Goal: Task Accomplishment & Management: Manage account settings

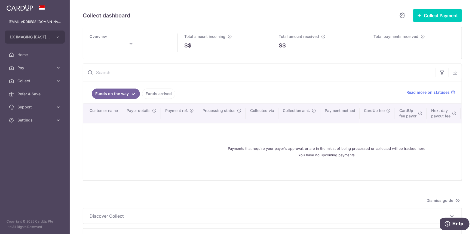
click at [99, 34] on span "Overview" at bounding box center [98, 36] width 17 height 5
click at [121, 45] on input "text" at bounding box center [117, 46] width 54 height 14
click at [152, 73] on button "Done" at bounding box center [152, 73] width 14 height 7
click at [193, 74] on input "text" at bounding box center [259, 72] width 352 height 17
click at [331, 100] on ul "Funds on the way Funds arrived" at bounding box center [241, 92] width 317 height 22
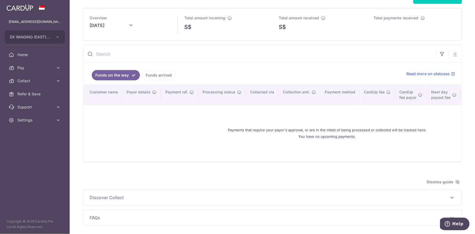
scroll to position [42, 0]
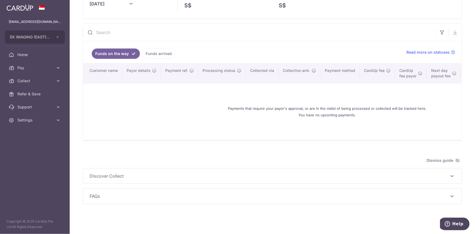
click at [125, 94] on div "Payments that require your payor's approval, or are in the midst of being proce…" at bounding box center [327, 112] width 475 height 48
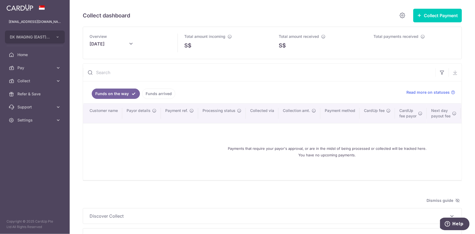
click at [187, 53] on div "Total amount incoming S$" at bounding box center [225, 43] width 95 height 32
click at [185, 45] on span "S$" at bounding box center [187, 45] width 7 height 8
click at [128, 44] on icon at bounding box center [131, 44] width 7 height 7
click at [84, 59] on link "Prev" at bounding box center [83, 59] width 7 height 7
click at [150, 74] on button "Done" at bounding box center [152, 73] width 14 height 7
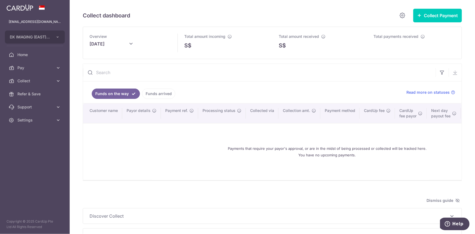
click at [159, 93] on link "Funds arrived" at bounding box center [158, 93] width 33 height 10
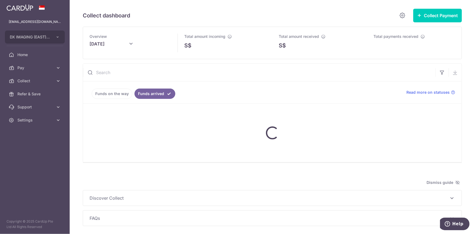
click at [125, 47] on input "August 2025" at bounding box center [117, 46] width 54 height 14
click at [169, 61] on link "Next" at bounding box center [166, 60] width 7 height 7
click at [152, 72] on button "Done" at bounding box center [152, 73] width 14 height 7
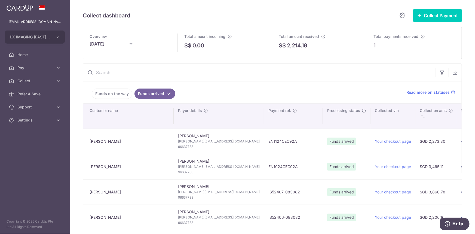
click at [137, 66] on input "text" at bounding box center [259, 72] width 352 height 17
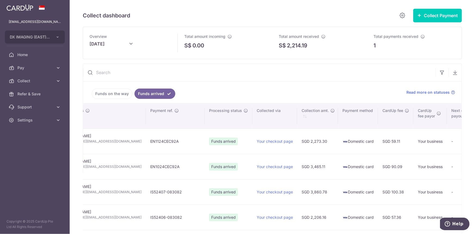
scroll to position [0, 313]
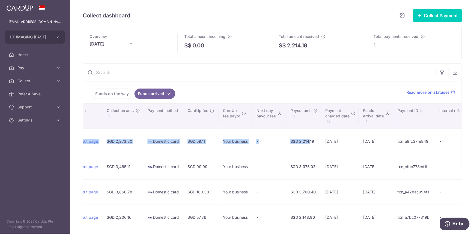
type input "[DATE]"
drag, startPoint x: 174, startPoint y: 141, endPoint x: 395, endPoint y: 130, distance: 221.2
click at [297, 135] on tr "Sharon Tan Sharon Tan sharon@cfo.com.sg 96637733 EN1124CEC92A Funds arrived You…" at bounding box center [121, 140] width 702 height 25
click at [327, 88] on ul "Funds on the way Funds arrived" at bounding box center [241, 92] width 317 height 22
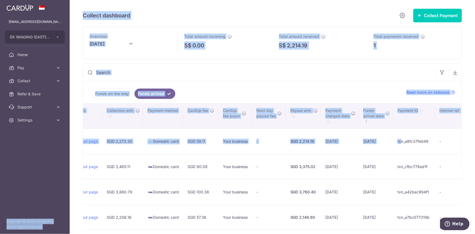
scroll to position [0, 95]
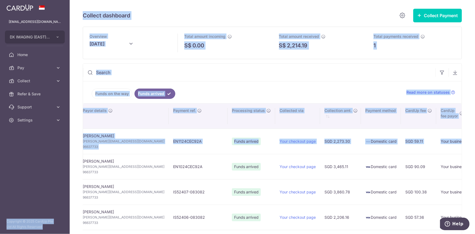
drag, startPoint x: 389, startPoint y: 140, endPoint x: 179, endPoint y: 142, distance: 210.4
click at [46, 155] on main "enquiry@diagnostiximaging.com DX IMAGING (EAST) PTE LTD Add new company DX IMAG…" at bounding box center [237, 117] width 475 height 234
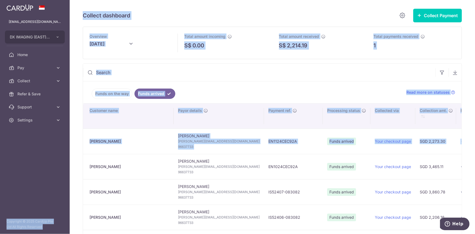
click at [246, 94] on ul "Funds on the way Funds arrived" at bounding box center [241, 92] width 317 height 22
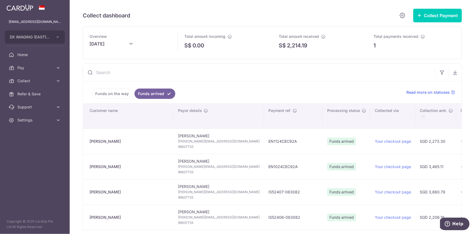
click at [127, 91] on link "Funds on the way" at bounding box center [112, 93] width 41 height 10
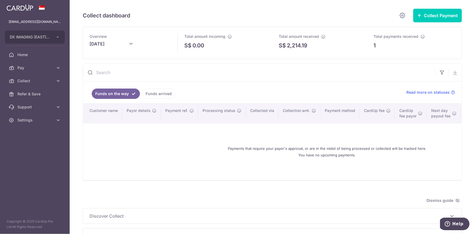
click at [153, 95] on link "Funds arrived" at bounding box center [158, 93] width 33 height 10
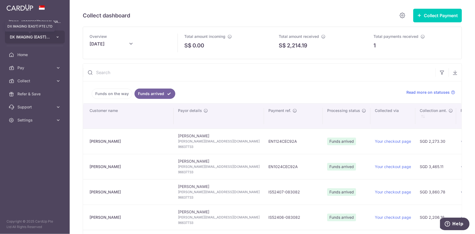
click at [31, 38] on span "DX IMAGING (EAST) PTE LTD" at bounding box center [30, 36] width 40 height 5
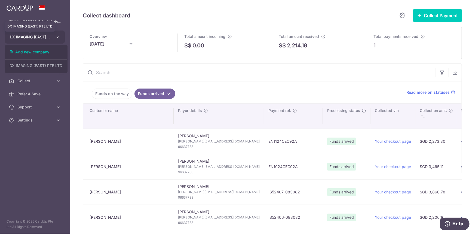
click at [47, 35] on span "DX IMAGING (EAST) PTE LTD" at bounding box center [30, 36] width 40 height 5
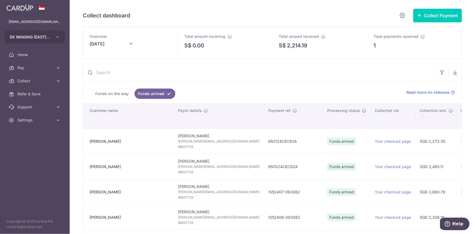
click at [62, 36] on button "DX IMAGING (EAST) PTE LTD" at bounding box center [35, 36] width 60 height 13
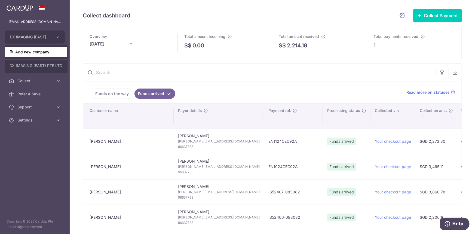
click at [47, 53] on link "Add new company" at bounding box center [36, 52] width 62 height 10
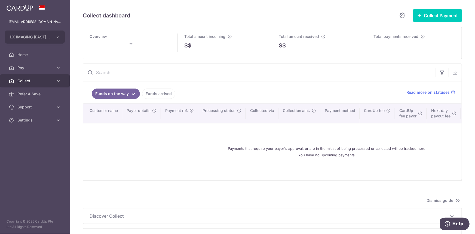
click at [37, 80] on span "Collect" at bounding box center [35, 80] width 36 height 5
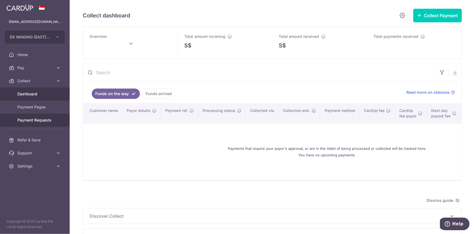
click at [40, 118] on span "Payment Requests" at bounding box center [35, 119] width 36 height 5
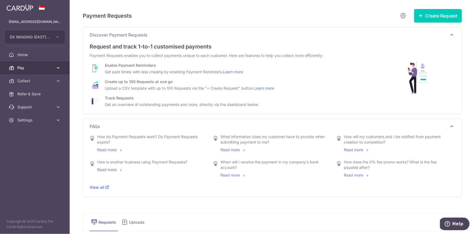
click at [41, 68] on span "Pay" at bounding box center [35, 67] width 36 height 5
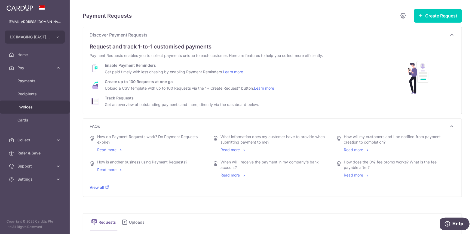
click at [44, 106] on span "Invoices" at bounding box center [35, 106] width 36 height 5
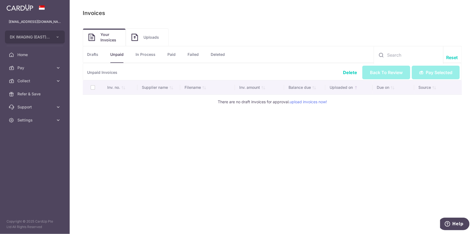
click at [155, 42] on link "Uploads" at bounding box center [147, 37] width 42 height 17
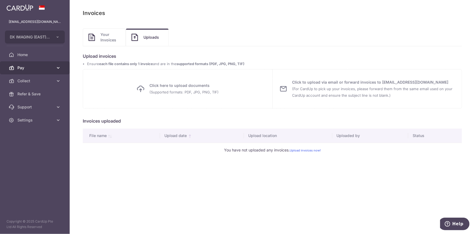
click at [38, 70] on span "Pay" at bounding box center [35, 67] width 36 height 5
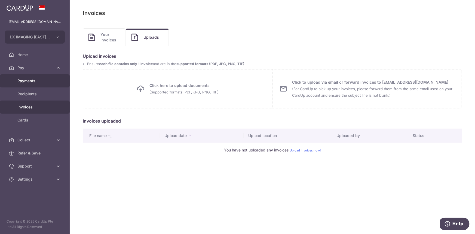
click at [44, 83] on span "Payments" at bounding box center [35, 80] width 36 height 5
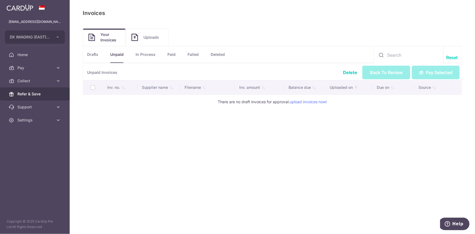
click at [44, 97] on link "Refer & Save" at bounding box center [35, 93] width 70 height 13
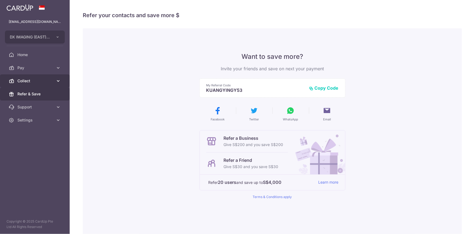
click at [38, 77] on link "Collect" at bounding box center [35, 80] width 70 height 13
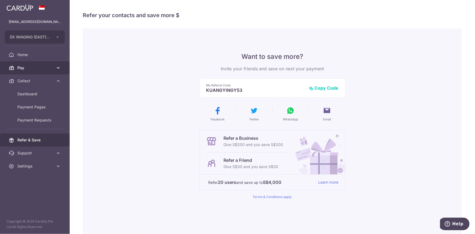
click at [37, 68] on span "Pay" at bounding box center [35, 67] width 36 height 5
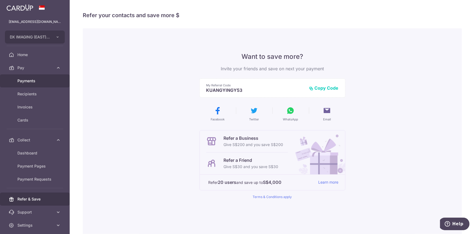
click at [41, 82] on span "Payments" at bounding box center [35, 80] width 36 height 5
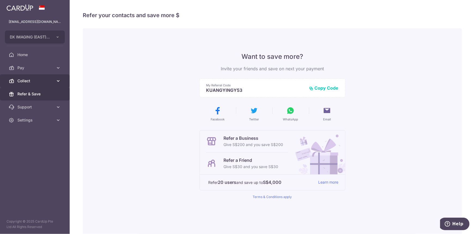
click at [37, 78] on span "Collect" at bounding box center [35, 80] width 36 height 5
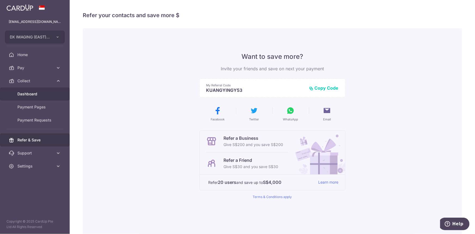
click at [38, 90] on link "Dashboard" at bounding box center [35, 93] width 70 height 13
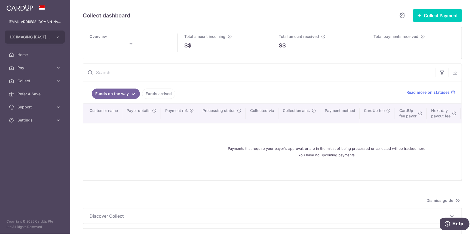
click at [161, 90] on link "Funds arrived" at bounding box center [158, 93] width 33 height 10
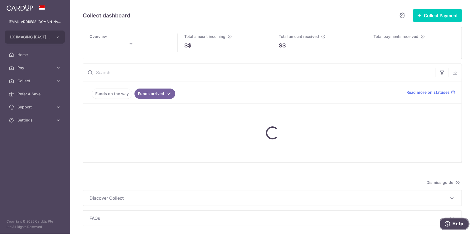
click at [449, 220] on button "Help" at bounding box center [453, 223] width 31 height 13
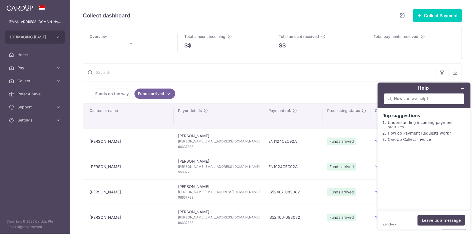
click at [333, 89] on ul "Funds on the way Funds arrived" at bounding box center [241, 92] width 317 height 22
click at [464, 88] on button "Minimize widget" at bounding box center [462, 88] width 9 height 8
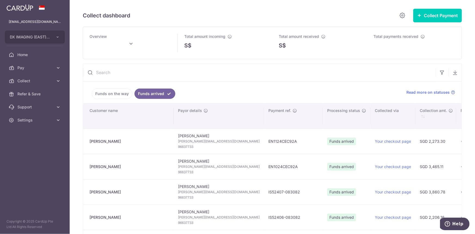
click at [118, 41] on input "text" at bounding box center [117, 46] width 54 height 14
type input "[DATE]"
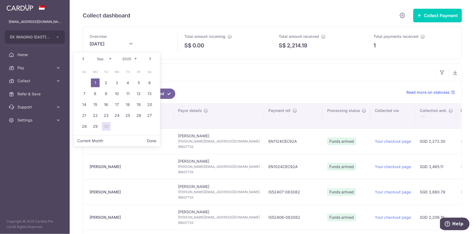
click at [150, 74] on span "Sa" at bounding box center [149, 71] width 9 height 9
click at [167, 89] on link "Funds arrived" at bounding box center [154, 93] width 41 height 10
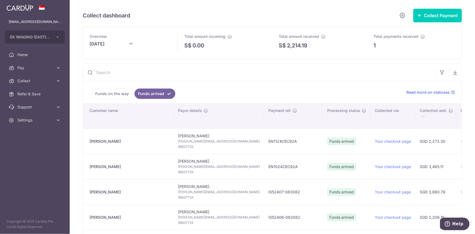
click at [397, 31] on div "Total payments received 1" at bounding box center [414, 43] width 95 height 32
click at [390, 41] on div "Total payments received 1" at bounding box center [414, 41] width 82 height 16
drag, startPoint x: 390, startPoint y: 41, endPoint x: 388, endPoint y: 39, distance: 3.1
click at [388, 39] on div "Total payments received 1" at bounding box center [414, 41] width 82 height 16
click at [27, 122] on span "Settings" at bounding box center [35, 119] width 36 height 5
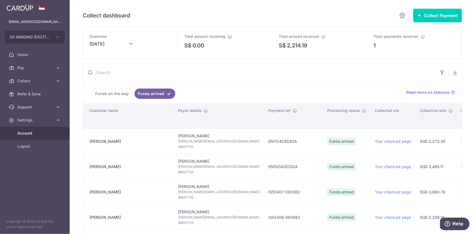
click at [32, 133] on span "Account" at bounding box center [35, 132] width 36 height 5
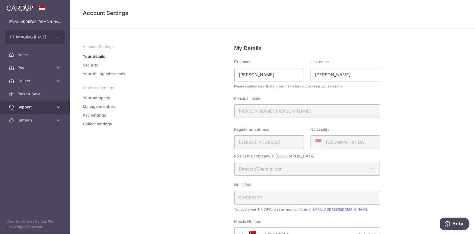
click at [30, 104] on span "Support" at bounding box center [35, 106] width 36 height 5
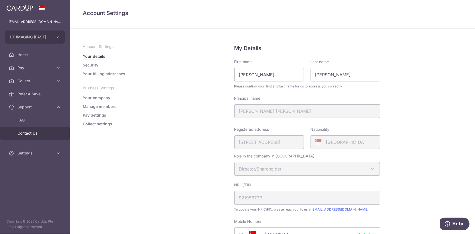
click at [33, 130] on span "Contact Us" at bounding box center [35, 132] width 36 height 5
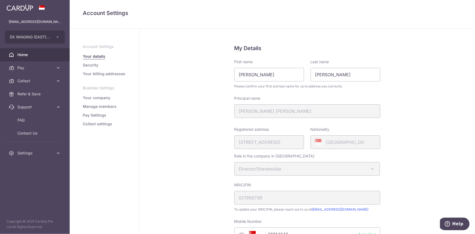
click at [45, 49] on link "Home" at bounding box center [35, 54] width 70 height 13
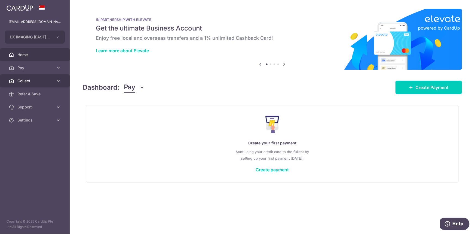
click at [31, 76] on link "Collect" at bounding box center [35, 80] width 70 height 13
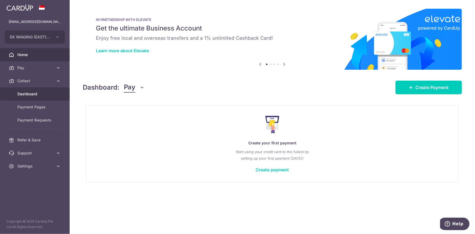
click at [38, 91] on span "Dashboard" at bounding box center [35, 93] width 36 height 5
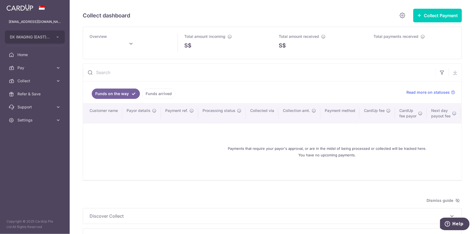
type input "[DATE]"
click at [39, 121] on span "Settings" at bounding box center [35, 119] width 36 height 5
click at [41, 145] on span "Logout" at bounding box center [35, 145] width 36 height 5
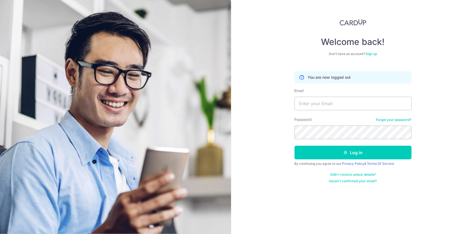
drag, startPoint x: 354, startPoint y: 91, endPoint x: 354, endPoint y: 95, distance: 4.1
click at [354, 91] on div "Email" at bounding box center [352, 99] width 117 height 22
click at [354, 95] on div "Email" at bounding box center [352, 99] width 117 height 22
click at [354, 96] on div "Email" at bounding box center [352, 99] width 117 height 22
click at [353, 104] on input "Email" at bounding box center [352, 104] width 117 height 14
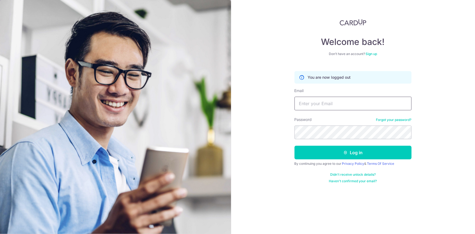
paste input "[EMAIL_ADDRESS][DOMAIN_NAME]"
type input "[EMAIL_ADDRESS][DOMAIN_NAME]"
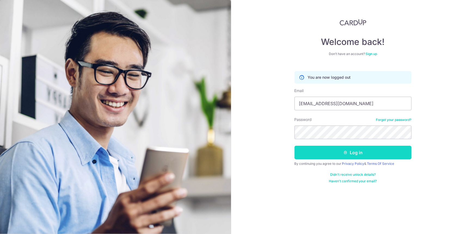
click at [310, 152] on button "Log in" at bounding box center [352, 153] width 117 height 14
